Goal: Information Seeking & Learning: Learn about a topic

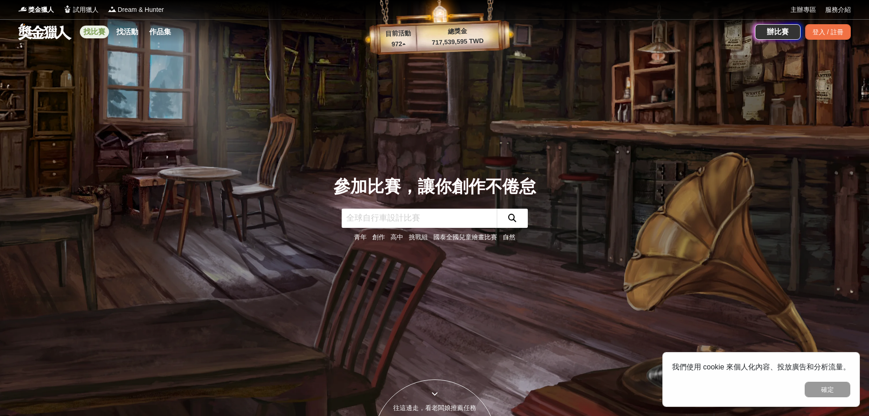
click at [85, 29] on link "找比賽" at bounding box center [94, 32] width 29 height 13
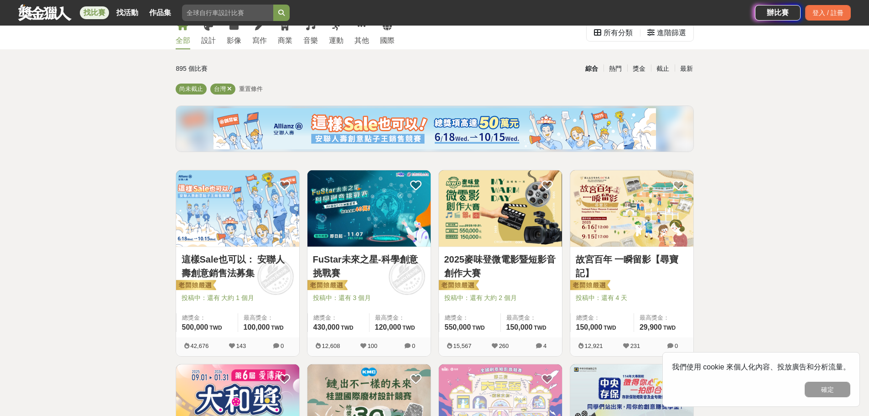
scroll to position [46, 0]
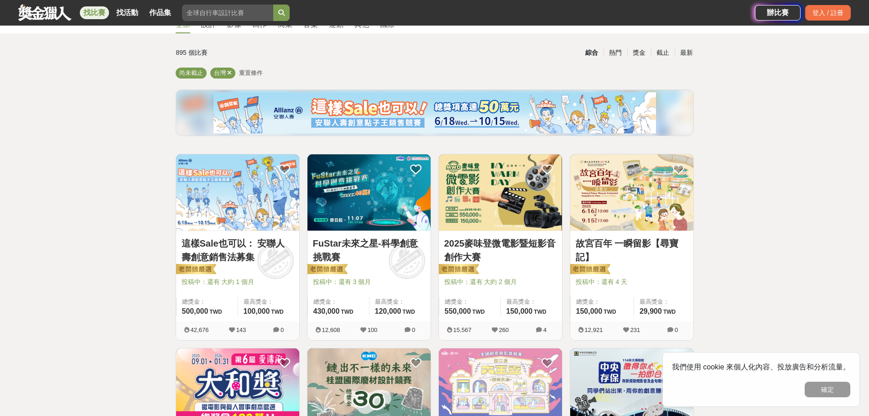
click at [498, 223] on img at bounding box center [500, 192] width 123 height 76
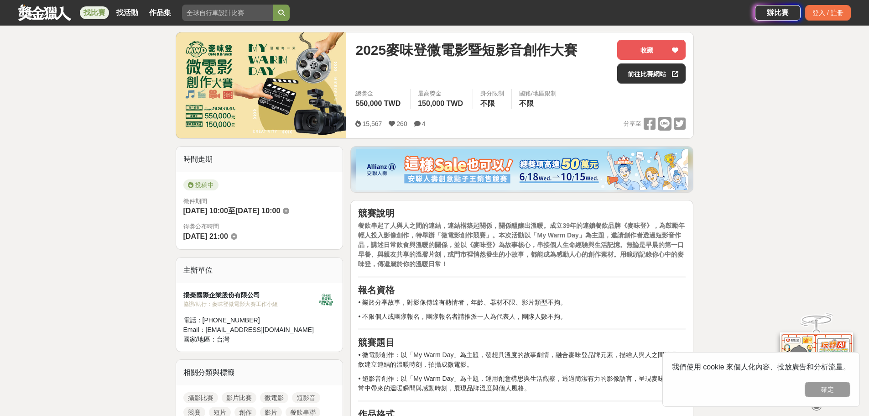
scroll to position [91, 0]
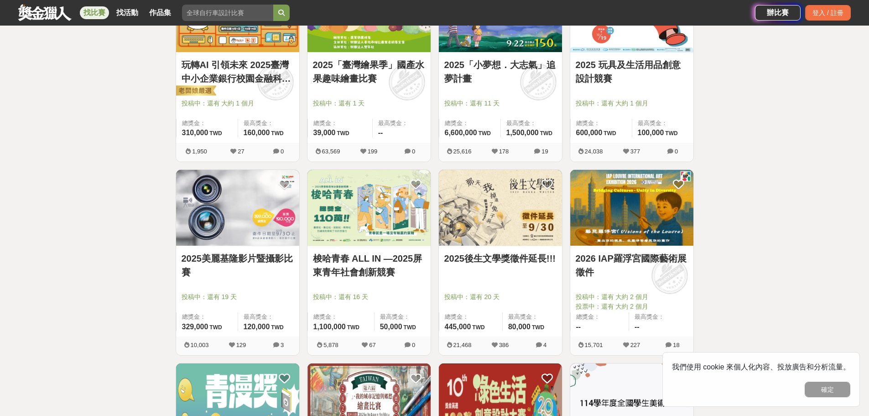
scroll to position [821, 0]
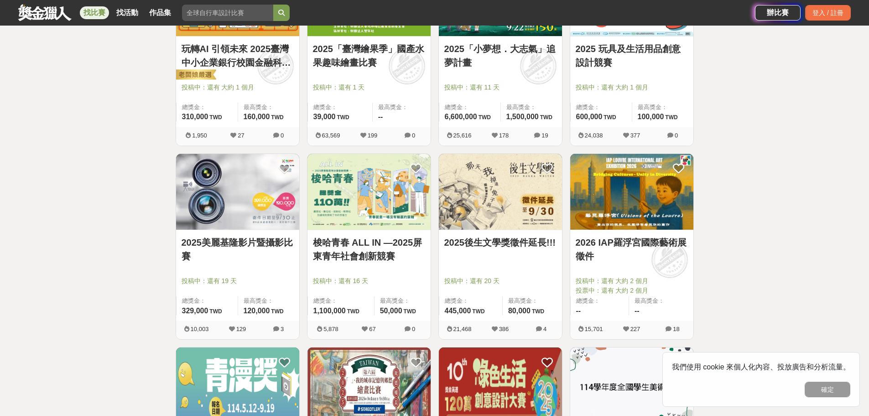
click at [623, 186] on img at bounding box center [631, 192] width 123 height 76
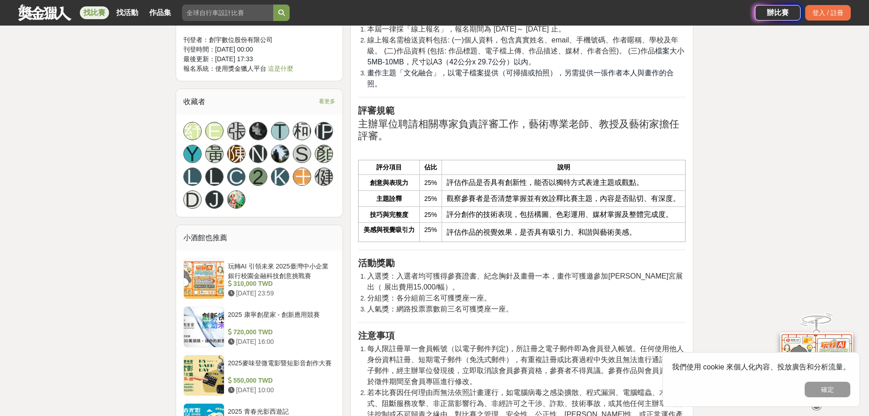
scroll to position [912, 0]
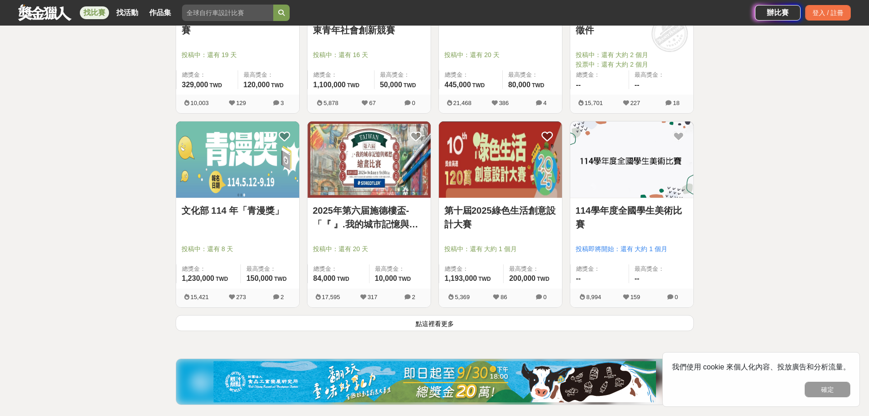
scroll to position [1049, 0]
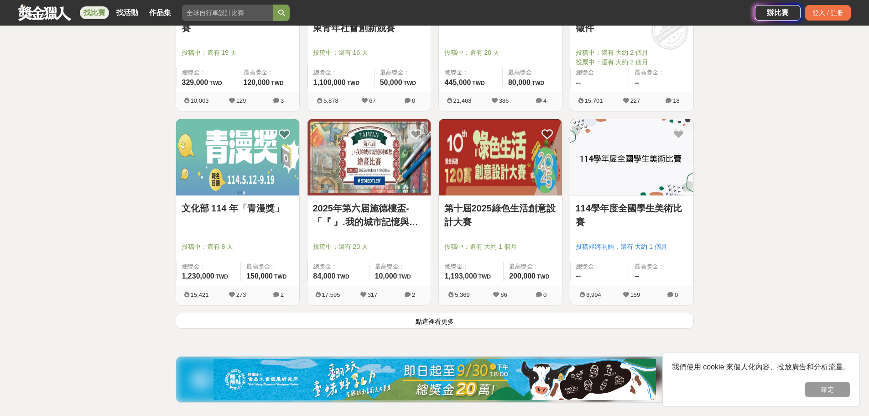
click at [231, 153] on img at bounding box center [237, 157] width 123 height 76
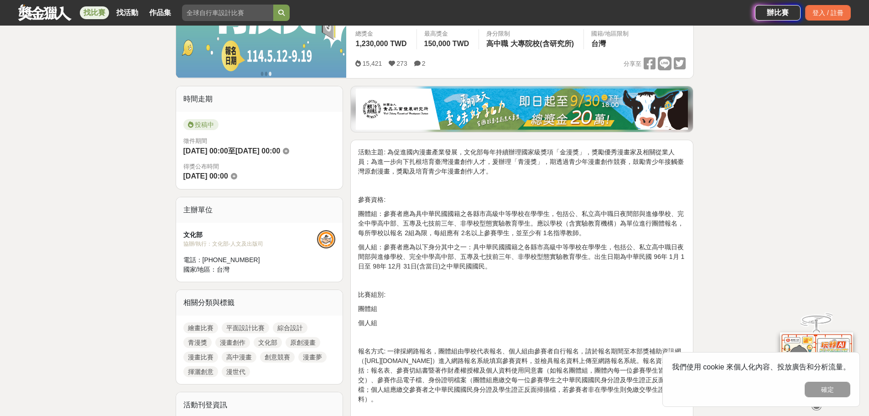
scroll to position [137, 0]
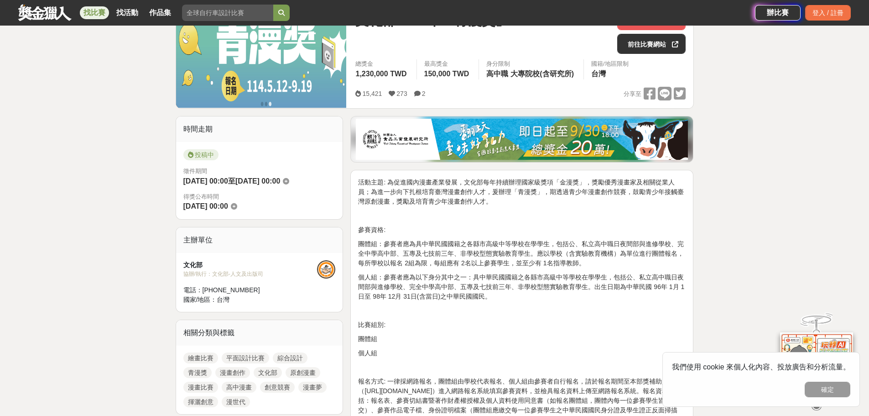
click at [50, 11] on link at bounding box center [44, 12] width 55 height 17
